Goal: Subscribe to service/newsletter

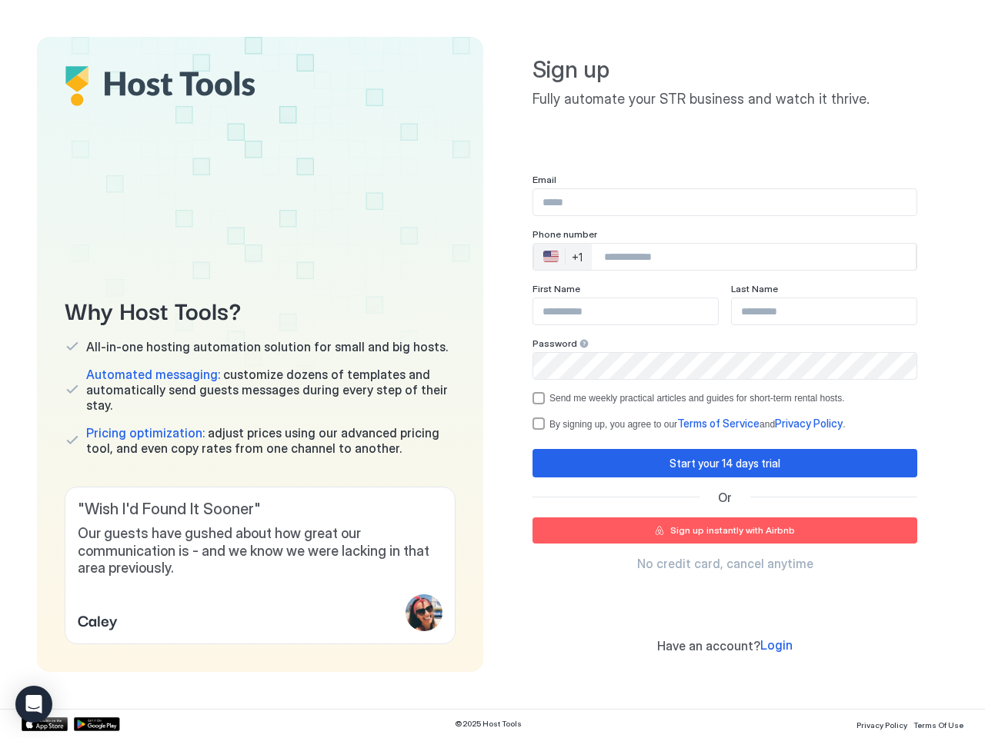
click at [492, 369] on div "Why Host Tools? All-in-one hosting automation solution for small and big hosts.…" at bounding box center [492, 354] width 911 height 635
click at [260, 565] on span "Our guests have gushed about how great our communication is - and we know we we…" at bounding box center [260, 551] width 365 height 52
click at [562, 257] on div "🇺🇸 +1" at bounding box center [563, 257] width 58 height 26
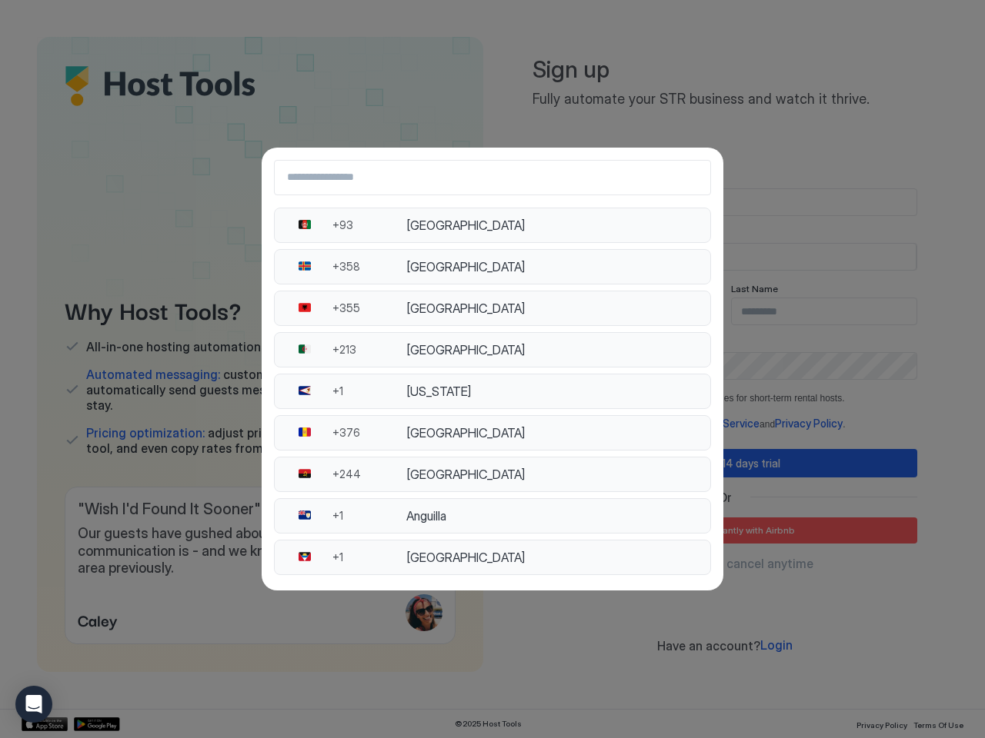
click at [579, 344] on div "[GEOGRAPHIC_DATA]" at bounding box center [553, 349] width 295 height 15
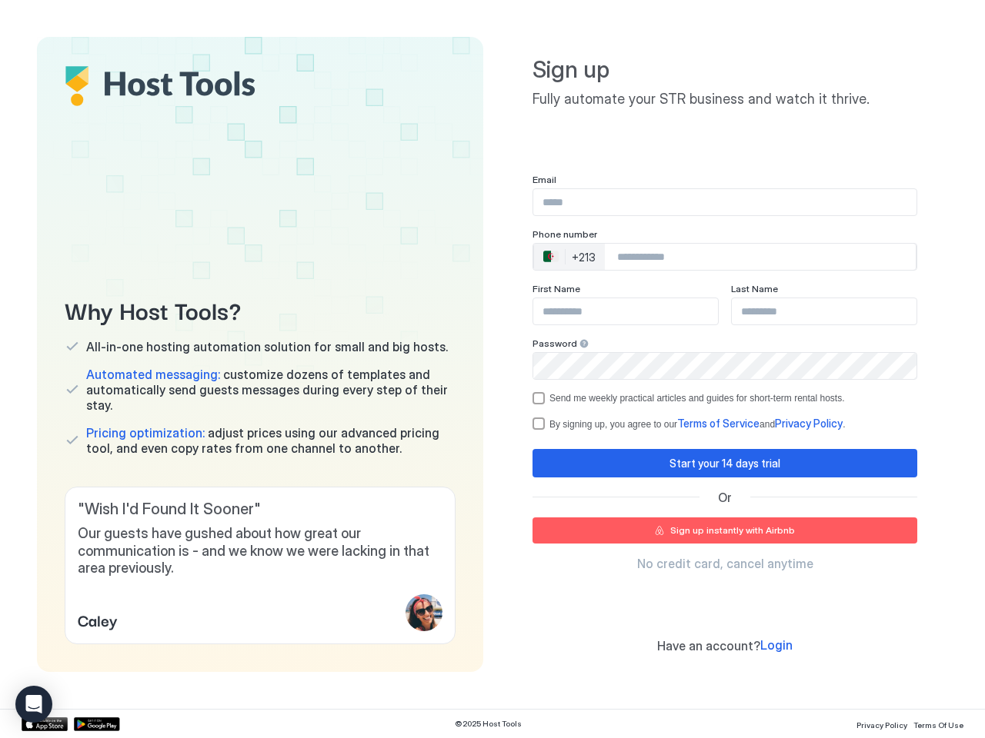
click at [725, 398] on div "Send me weekly practical articles and guides for short-term rental hosts." at bounding box center [696, 398] width 295 height 11
